Goal: Task Accomplishment & Management: Use online tool/utility

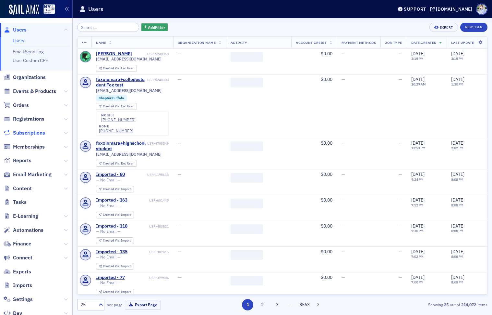
click at [261, 18] on header "Users Support nysscpa.production.sailamx.com" at bounding box center [283, 9] width 420 height 18
click at [31, 90] on span "Events & Products" at bounding box center [34, 91] width 43 height 7
click at [31, 91] on span "Events & Products" at bounding box center [34, 91] width 43 height 7
click at [39, 90] on span "Events & Products" at bounding box center [34, 91] width 43 height 7
click at [42, 91] on span "Events & Products" at bounding box center [34, 91] width 43 height 7
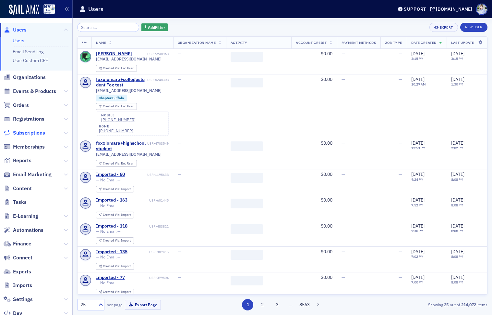
click at [42, 91] on span "Events & Products" at bounding box center [34, 91] width 43 height 7
click at [44, 93] on span "Events & Products" at bounding box center [34, 91] width 43 height 7
click at [44, 91] on span "Events & Products" at bounding box center [34, 91] width 43 height 7
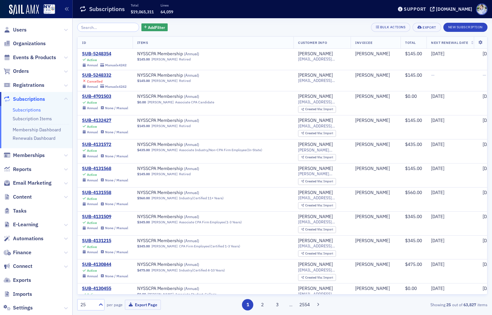
click at [36, 53] on span "Events & Products" at bounding box center [36, 57] width 72 height 14
click at [35, 56] on span "Events & Products" at bounding box center [34, 57] width 43 height 7
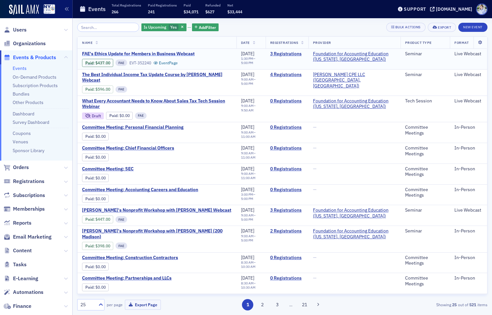
drag, startPoint x: 114, startPoint y: 54, endPoint x: 133, endPoint y: 56, distance: 19.5
click at [114, 54] on span "FAE's Ethics Update for Members in Business Webcast" at bounding box center [138, 54] width 113 height 6
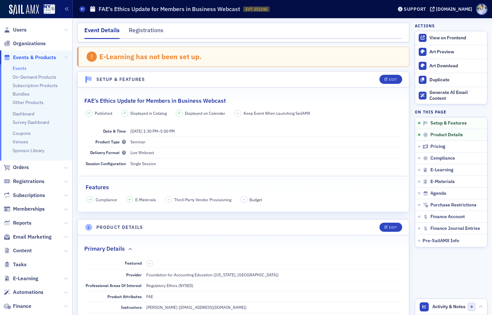
click at [132, 52] on div "E-Learning has not been set up." at bounding box center [150, 56] width 103 height 8
drag, startPoint x: 246, startPoint y: 9, endPoint x: 276, endPoint y: 11, distance: 29.9
click at [276, 11] on div "Events FAE's Ethics Update for Members in Business Webcast EVT-352240 352240" at bounding box center [232, 9] width 304 height 12
drag, startPoint x: 276, startPoint y: 11, endPoint x: 272, endPoint y: 11, distance: 4.5
click at [276, 11] on div "Events FAE's Ethics Update for Members in Business Webcast EVT-352240 352240" at bounding box center [232, 9] width 304 height 12
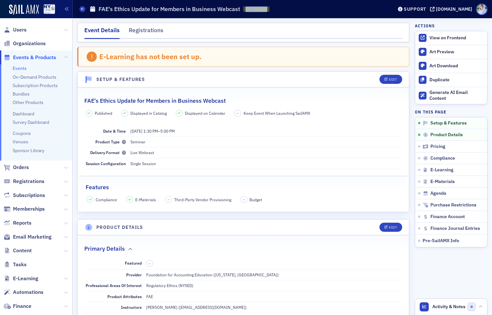
drag, startPoint x: 243, startPoint y: 11, endPoint x: 270, endPoint y: 8, distance: 27.4
click at [270, 8] on div "Events FAE's Ethics Update for Members in Business Webcast EVT-352240 352240" at bounding box center [232, 9] width 304 height 12
click at [270, 8] on span "EVT-352240 352240" at bounding box center [256, 9] width 26 height 6
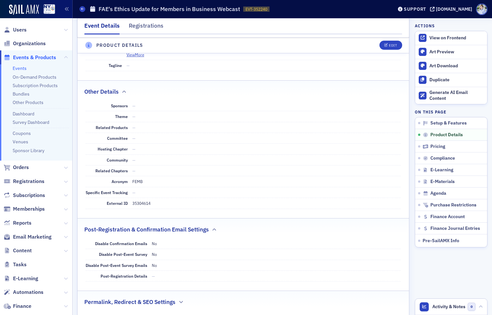
scroll to position [323, 0]
drag, startPoint x: 107, startPoint y: 204, endPoint x: 127, endPoint y: 204, distance: 20.5
click at [127, 204] on dt "External ID" at bounding box center [107, 202] width 42 height 10
click at [160, 204] on dd "35304614" at bounding box center [266, 202] width 269 height 10
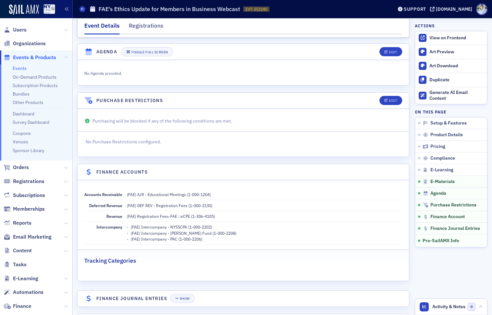
scroll to position [1140, 0]
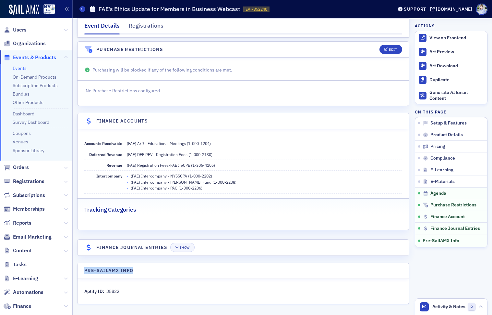
drag, startPoint x: 84, startPoint y: 271, endPoint x: 153, endPoint y: 272, distance: 68.5
click at [153, 272] on header "Pre-SailAMX Info" at bounding box center [244, 271] width 332 height 16
drag, startPoint x: 153, startPoint y: 272, endPoint x: 128, endPoint y: 294, distance: 33.6
click at [153, 272] on header "Pre-SailAMX Info" at bounding box center [244, 271] width 332 height 16
click at [100, 292] on div "Aptify ID:" at bounding box center [94, 291] width 20 height 7
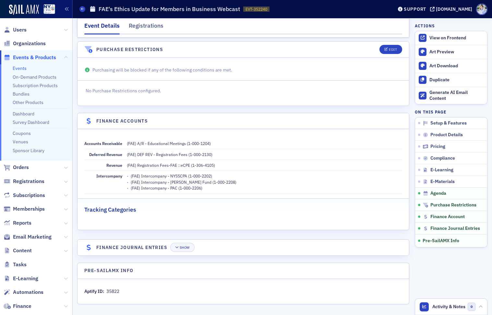
click at [100, 292] on div "Aptify ID:" at bounding box center [94, 291] width 20 height 7
drag, startPoint x: 109, startPoint y: 291, endPoint x: 130, endPoint y: 291, distance: 20.1
click at [130, 291] on div "Aptify ID: 35822" at bounding box center [243, 291] width 318 height 7
drag, startPoint x: 164, startPoint y: 288, endPoint x: 190, endPoint y: 285, distance: 26.1
click at [164, 288] on div "Aptify ID: 35822" at bounding box center [243, 291] width 318 height 7
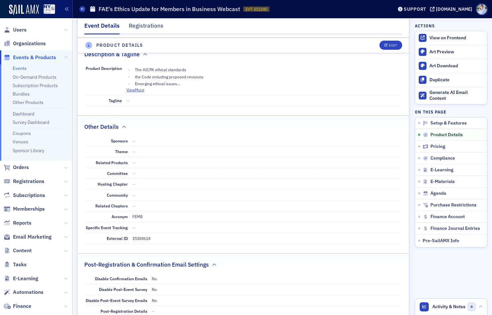
scroll to position [284, 0]
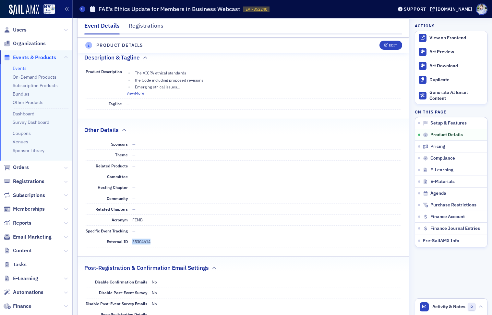
drag, startPoint x: 133, startPoint y: 241, endPoint x: 163, endPoint y: 242, distance: 30.2
click at [163, 242] on dd "35304614" at bounding box center [266, 241] width 269 height 10
click at [140, 251] on fieldset "Other Details Sponsors — Theme — Related Products — Committee — Hosting Chapter…" at bounding box center [244, 184] width 332 height 133
drag, startPoint x: 245, startPoint y: 8, endPoint x: 295, endPoint y: 8, distance: 50.3
click at [295, 8] on div "Events FAE's Ethics Update for Members in Business Webcast EVT-352240 352240" at bounding box center [232, 9] width 304 height 12
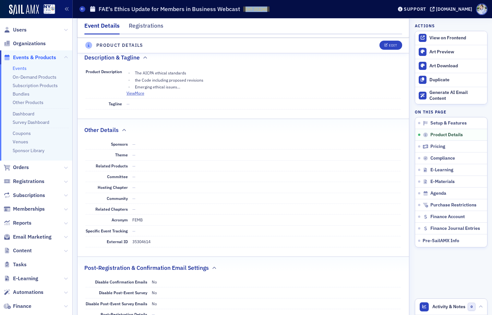
click at [295, 8] on div "Events FAE's Ethics Update for Members in Business Webcast EVT-352240 352240" at bounding box center [232, 9] width 304 height 12
drag, startPoint x: 269, startPoint y: 9, endPoint x: 245, endPoint y: 11, distance: 24.1
click at [245, 11] on span "EVT-352240 352240" at bounding box center [256, 9] width 26 height 6
click at [246, 11] on span "EVT-352240" at bounding box center [257, 9] width 22 height 6
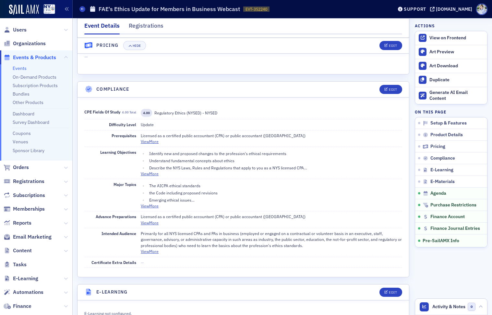
scroll to position [1140, 0]
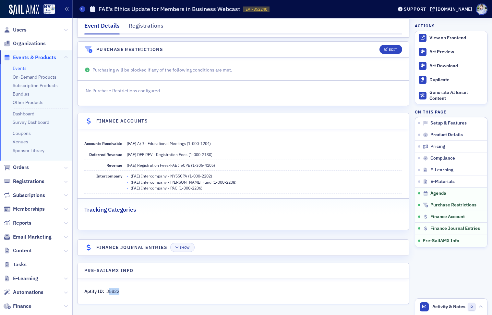
drag, startPoint x: 109, startPoint y: 291, endPoint x: 131, endPoint y: 291, distance: 22.4
click at [131, 291] on div "Aptify ID: 35822" at bounding box center [243, 291] width 318 height 7
drag, startPoint x: 131, startPoint y: 291, endPoint x: 107, endPoint y: 292, distance: 23.7
click at [106, 292] on div "Aptify ID: 35822" at bounding box center [243, 291] width 318 height 7
click at [107, 292] on div "35822" at bounding box center [112, 291] width 13 height 7
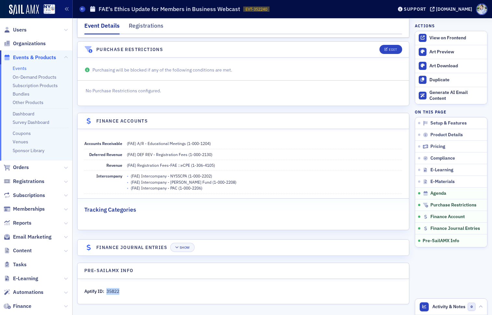
drag, startPoint x: 107, startPoint y: 292, endPoint x: 134, endPoint y: 291, distance: 26.6
click at [134, 291] on div "Aptify ID: 35822" at bounding box center [243, 291] width 318 height 7
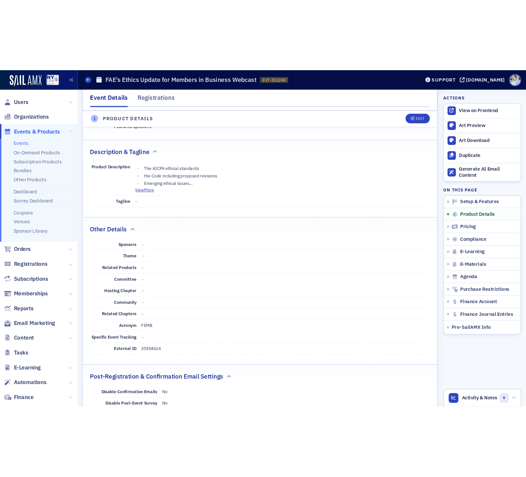
scroll to position [0, 0]
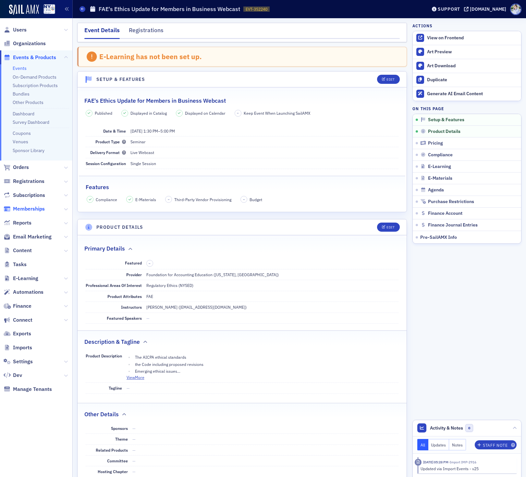
click at [26, 210] on span "Memberships" at bounding box center [29, 208] width 32 height 7
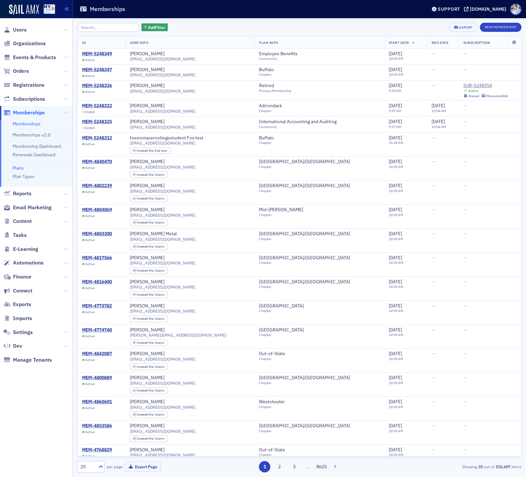
click at [16, 166] on link "Plans" at bounding box center [18, 168] width 11 height 6
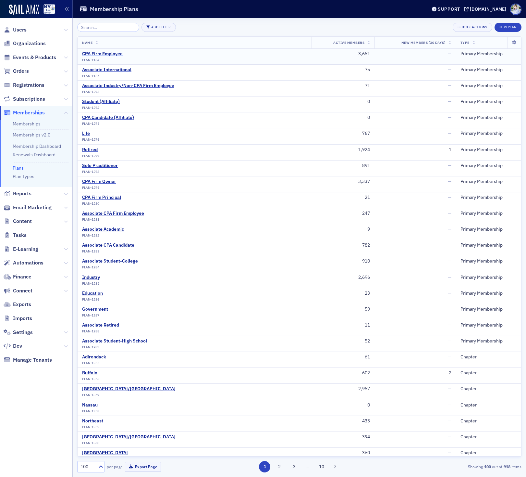
click at [94, 52] on div "CPA Firm Employee" at bounding box center [102, 54] width 41 height 6
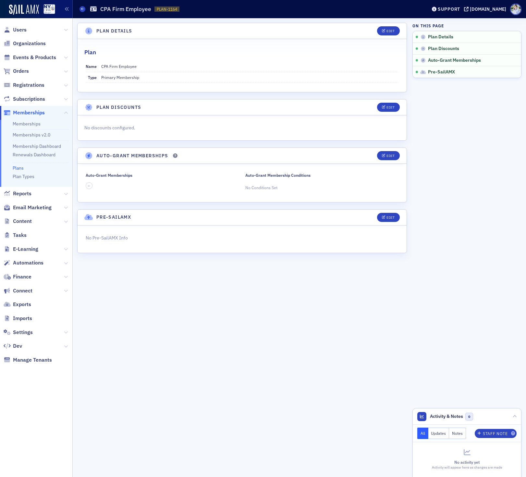
click at [392, 209] on header "Pre-SailAMX Edit" at bounding box center [242, 217] width 329 height 16
click at [396, 162] on header "Auto-Grant Memberships Edit" at bounding box center [242, 156] width 329 height 16
click at [391, 152] on button "Edit" at bounding box center [388, 155] width 22 height 9
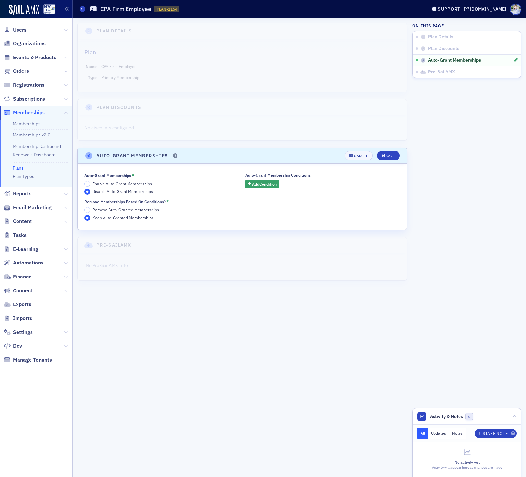
click at [252, 188] on div "Auto-Grant Membership Conditions Add Condition" at bounding box center [277, 184] width 65 height 22
click at [253, 184] on span "Add Condition" at bounding box center [264, 184] width 25 height 6
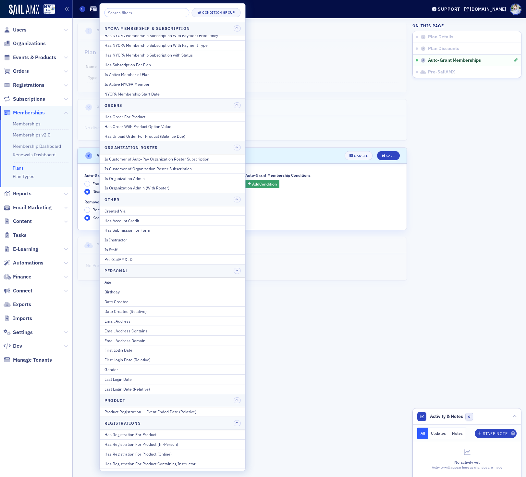
scroll to position [569, 0]
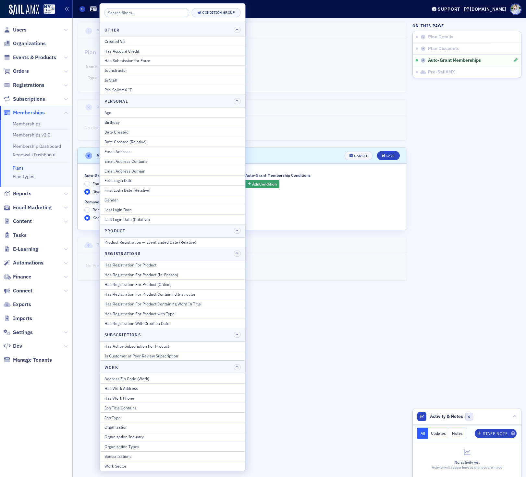
click at [140, 10] on input "search" at bounding box center [147, 12] width 85 height 9
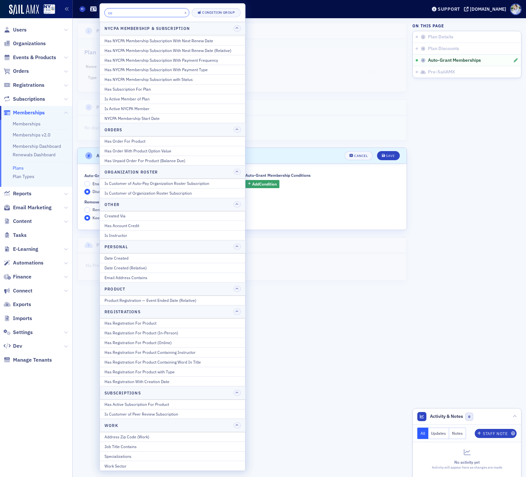
scroll to position [0, 0]
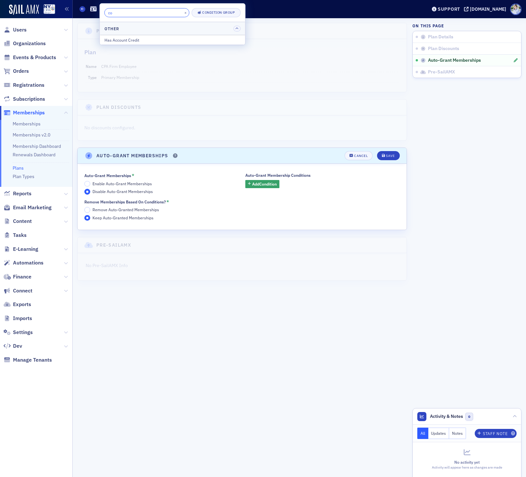
type input "c"
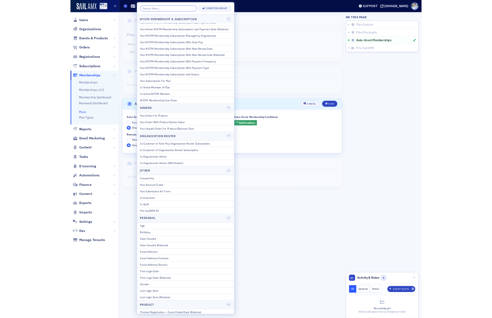
scroll to position [153, 0]
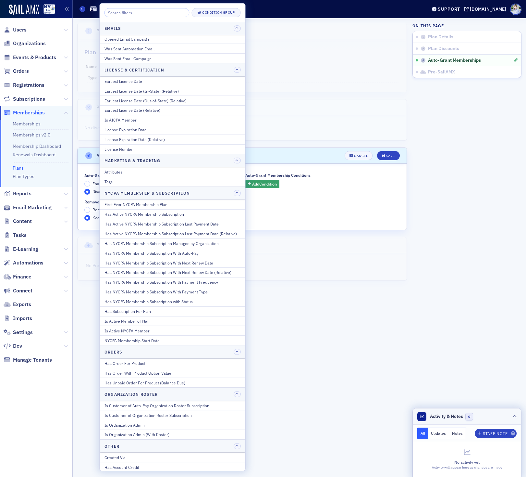
click at [476, 314] on aside "On this page Plan Details Plan Discounts Auto-Grant Memberships Pre-SailAMX Act…" at bounding box center [467, 247] width 109 height 458
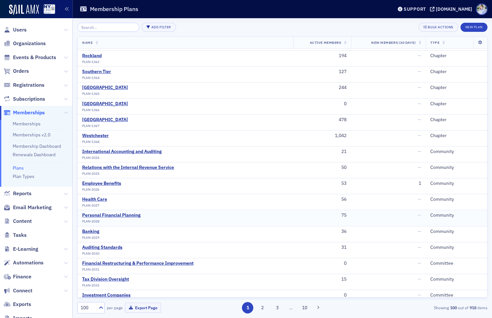
scroll to position [428, 0]
click at [88, 104] on div "Suffolk" at bounding box center [105, 105] width 46 height 6
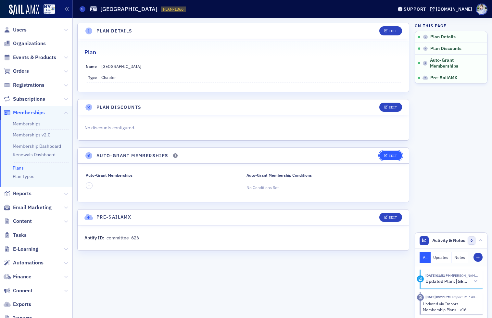
click at [395, 154] on div "Edit" at bounding box center [393, 156] width 8 height 4
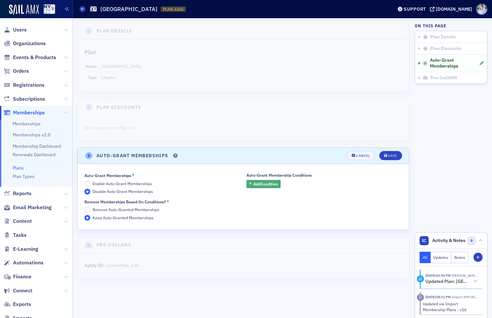
click at [262, 183] on span "Add Condition" at bounding box center [265, 184] width 25 height 6
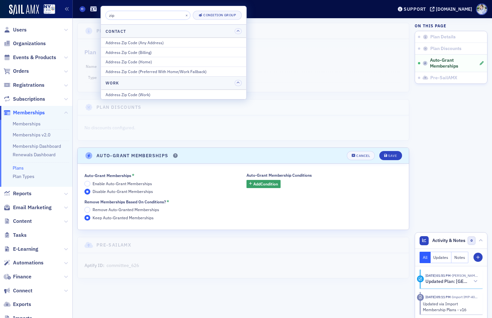
type input "zip"
click at [277, 15] on div "Plans Suffolk PLAN-1366 1366" at bounding box center [231, 9] width 303 height 12
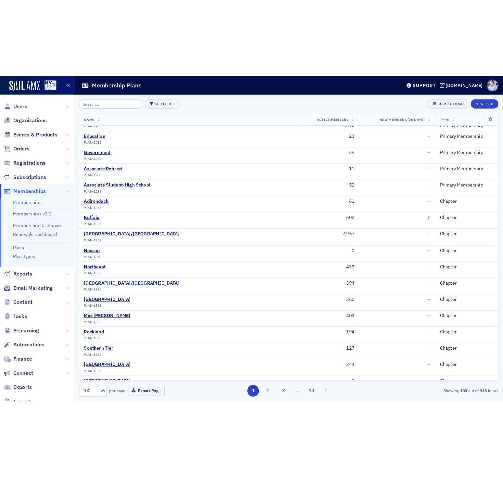
scroll to position [361, 0]
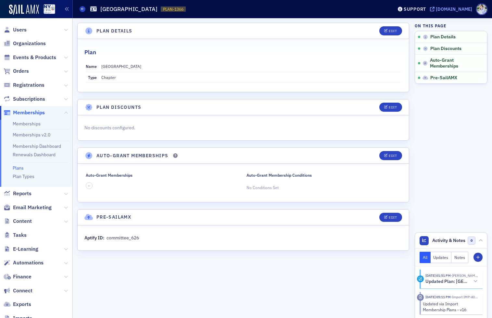
drag, startPoint x: 449, startPoint y: 3, endPoint x: 448, endPoint y: 6, distance: 3.5
click at [449, 3] on header "Plans Suffolk PLAN-1366 1366 Support nysscpa.production.sailamx.com" at bounding box center [282, 9] width 419 height 18
click at [448, 6] on div "[DOMAIN_NAME]" at bounding box center [454, 9] width 36 height 6
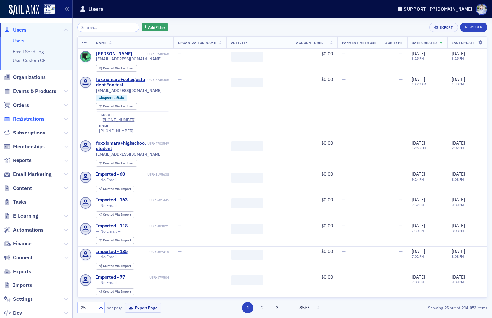
click at [23, 118] on span "Registrations" at bounding box center [28, 118] width 31 height 7
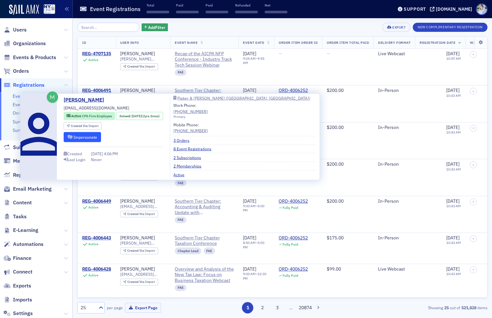
click at [86, 139] on button "Impersonate" at bounding box center [82, 137] width 37 height 10
click at [86, 135] on button "Impersonate" at bounding box center [82, 137] width 37 height 10
